Goal: Check status: Check status

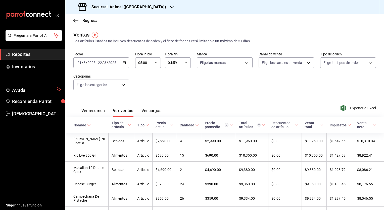
click at [122, 62] on icon "button" at bounding box center [124, 63] width 4 height 4
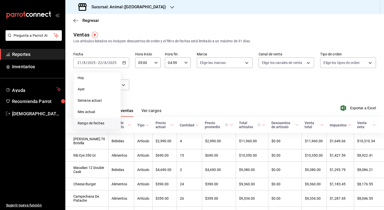
click at [97, 119] on li "Rango de fechas" at bounding box center [97, 122] width 47 height 11
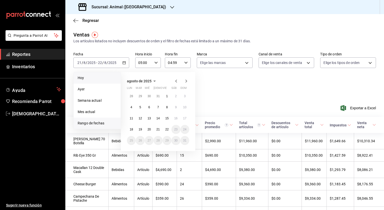
click at [86, 78] on span "Hoy" at bounding box center [97, 77] width 39 height 5
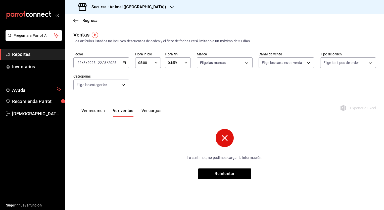
click at [189, 65] on div "04:59 Hora fin" at bounding box center [178, 62] width 26 height 11
click at [170, 106] on button "23" at bounding box center [171, 104] width 11 height 10
type input "23:59"
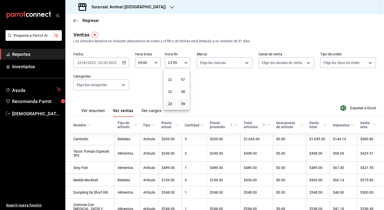
click at [96, 110] on div at bounding box center [192, 105] width 384 height 210
click at [96, 110] on button "Ver resumen" at bounding box center [92, 112] width 23 height 9
